Goal: Information Seeking & Learning: Find specific fact

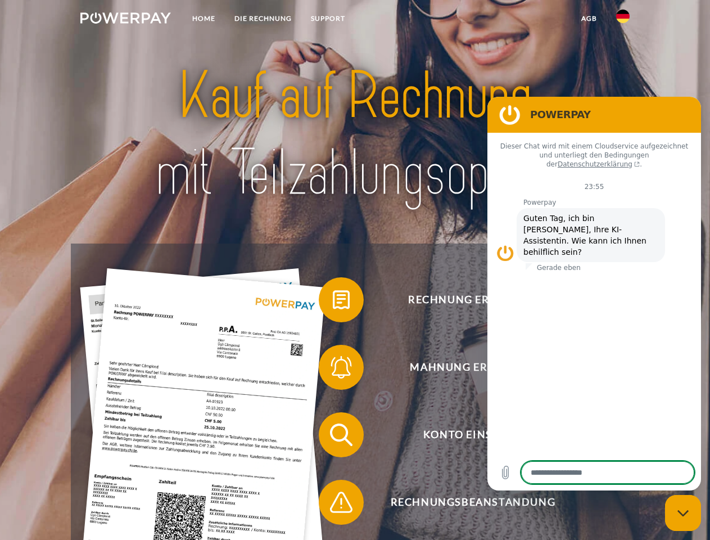
click at [125, 20] on img at bounding box center [125, 17] width 91 height 11
click at [623, 20] on img at bounding box center [622, 16] width 13 height 13
click at [589, 19] on link "agb" at bounding box center [589, 18] width 35 height 20
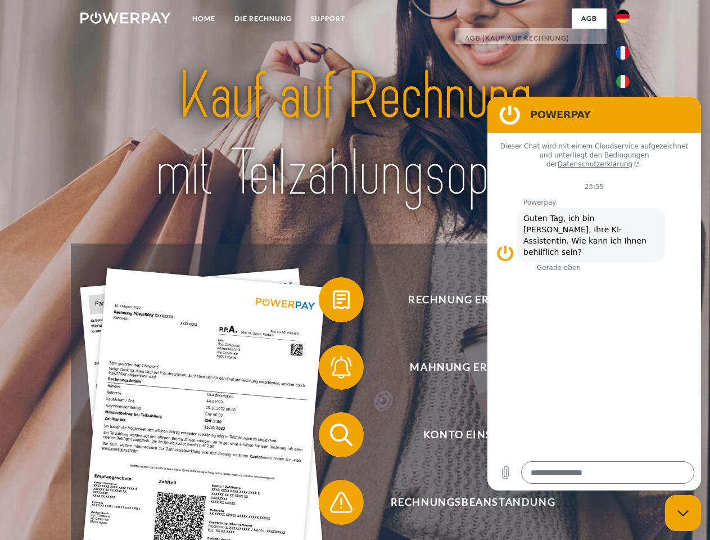
click at [333, 302] on span at bounding box center [324, 300] width 56 height 56
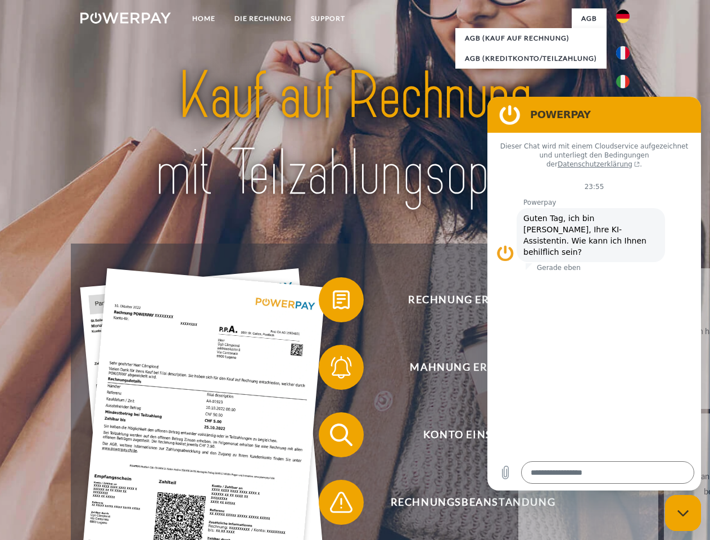
click at [333, 369] on div "Rechnung erhalten? Mahnung erhalten? Konto einsehen" at bounding box center [355, 469] width 568 height 450
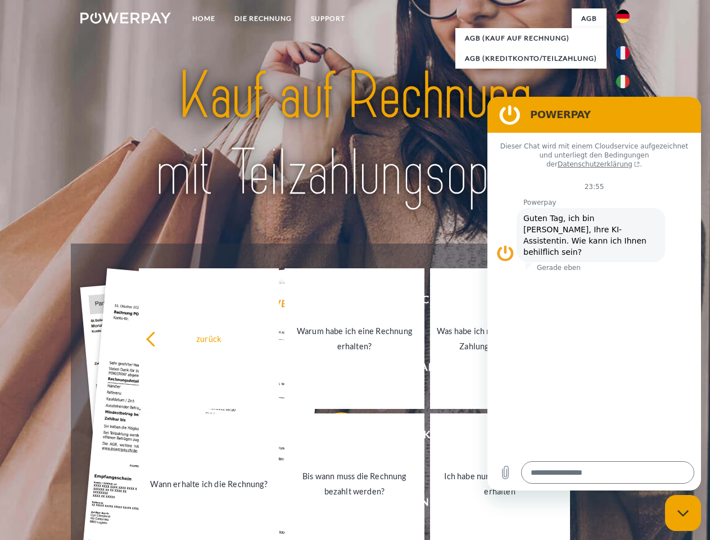
click at [333, 437] on link "Bis wann muss die Rechnung bezahlt werden?" at bounding box center [355, 483] width 140 height 141
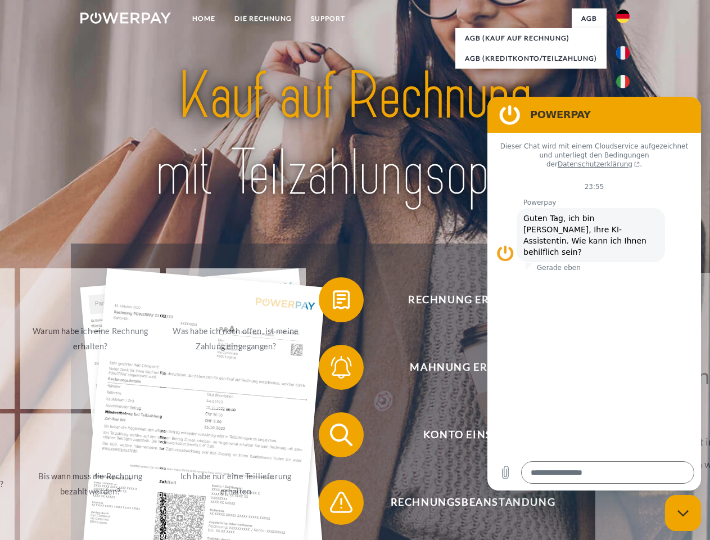
click at [333, 504] on span at bounding box center [324, 502] width 56 height 56
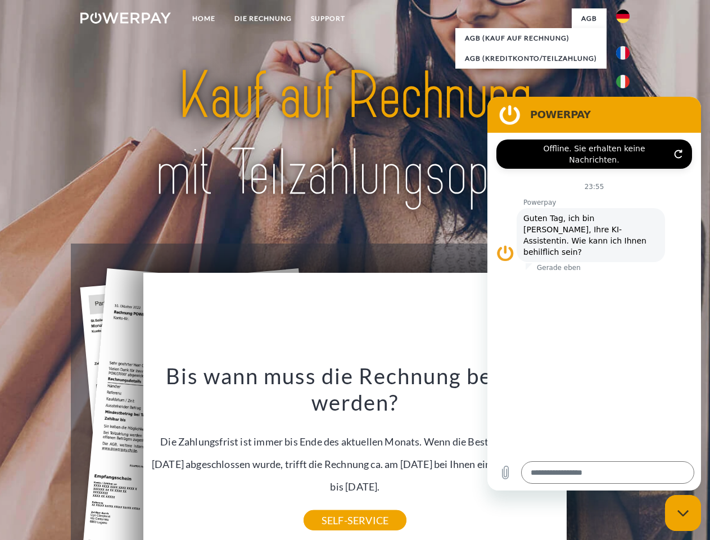
click at [683, 513] on icon "Messaging-Fenster schließen" at bounding box center [684, 513] width 12 height 7
type textarea "*"
